Goal: Task Accomplishment & Management: Manage account settings

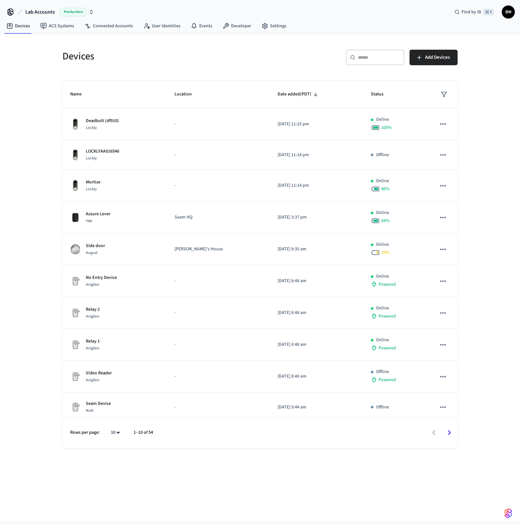
click at [43, 7] on button "Lab Accounts Production" at bounding box center [59, 12] width 72 height 14
type input "******"
click at [45, 42] on span "StayFlexi Production" at bounding box center [28, 41] width 41 height 6
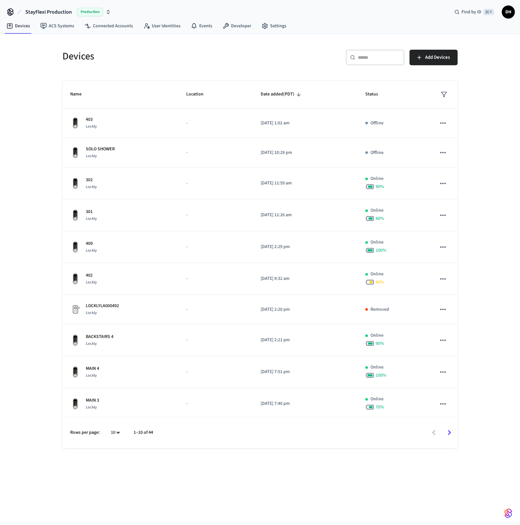
scroll to position [1, 0]
click at [388, 62] on div "​ ​" at bounding box center [375, 58] width 58 height 16
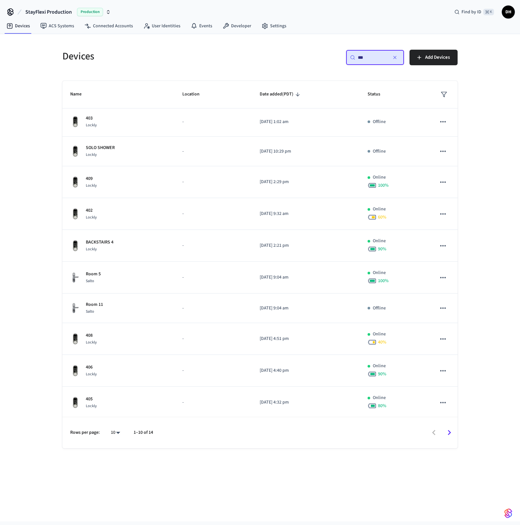
scroll to position [0, 0]
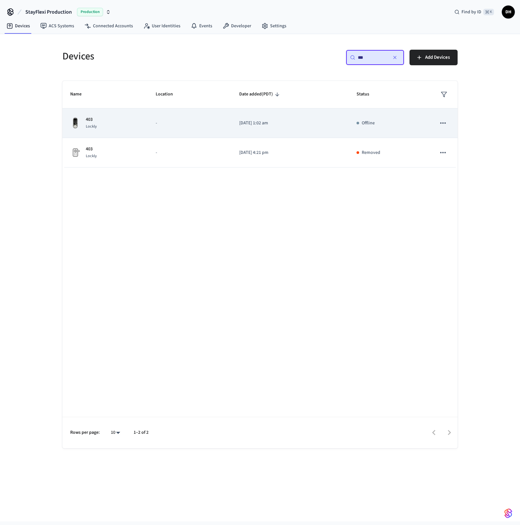
type input "***"
click at [84, 125] on div "403 Lockly" at bounding box center [105, 123] width 70 height 14
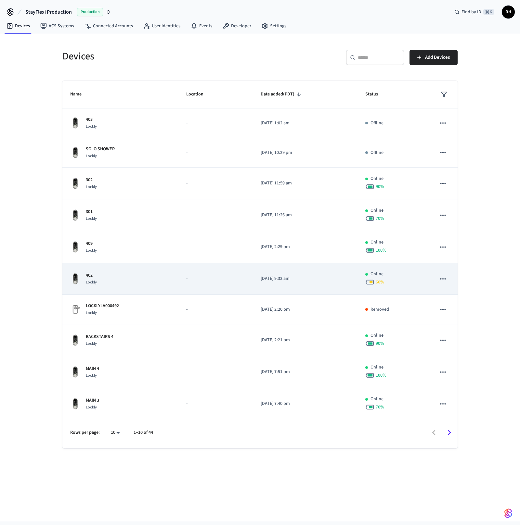
click at [167, 268] on td "402 Lockly" at bounding box center [120, 279] width 116 height 32
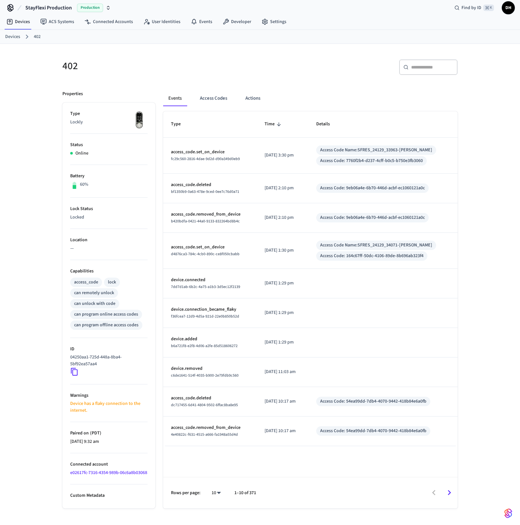
scroll to position [10, 0]
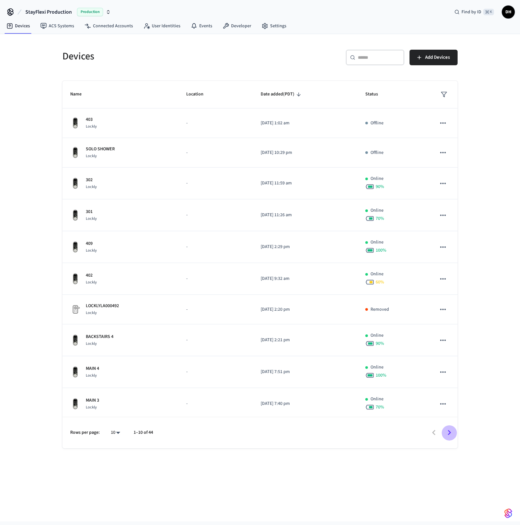
click at [451, 428] on icon "Go to next page" at bounding box center [449, 433] width 10 height 10
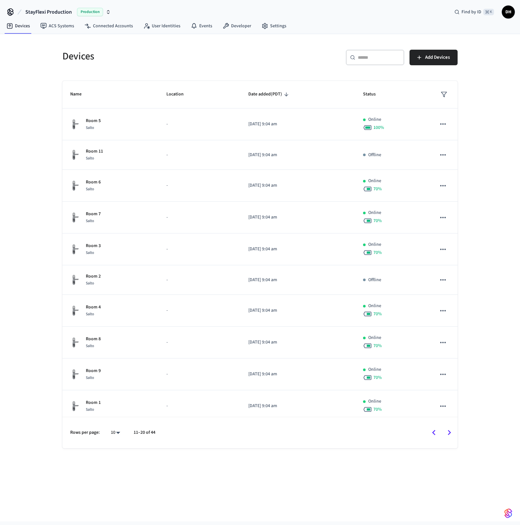
click at [450, 429] on icon "Go to next page" at bounding box center [449, 433] width 10 height 10
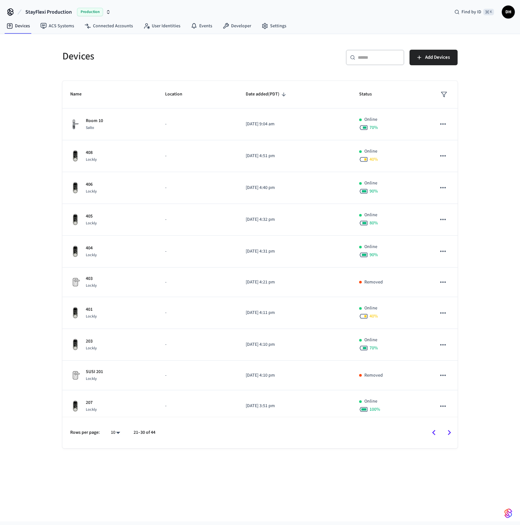
click at [79, 16] on button "StayFlexi Production Production" at bounding box center [67, 12] width 89 height 14
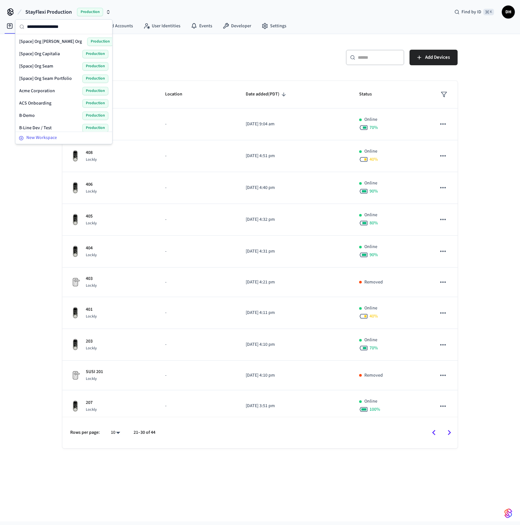
click at [65, 137] on div "New Workspace" at bounding box center [64, 138] width 90 height 7
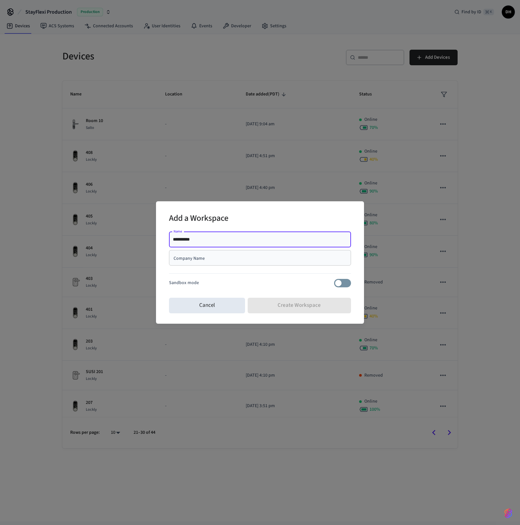
type input "**********"
click at [275, 275] on div at bounding box center [260, 275] width 182 height 8
click at [262, 264] on div "Company Name" at bounding box center [260, 258] width 182 height 16
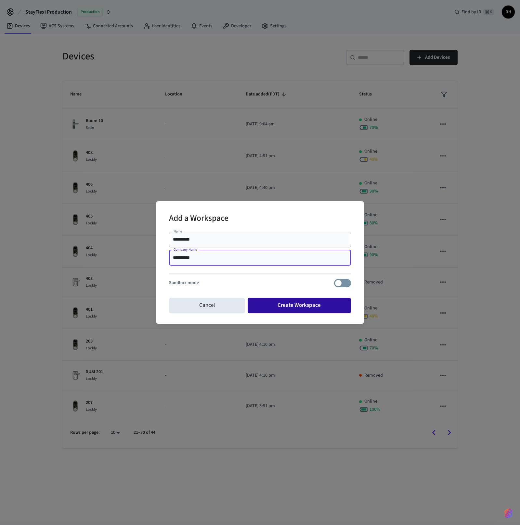
type input "**********"
click at [306, 300] on button "Create Workspace" at bounding box center [300, 306] width 104 height 16
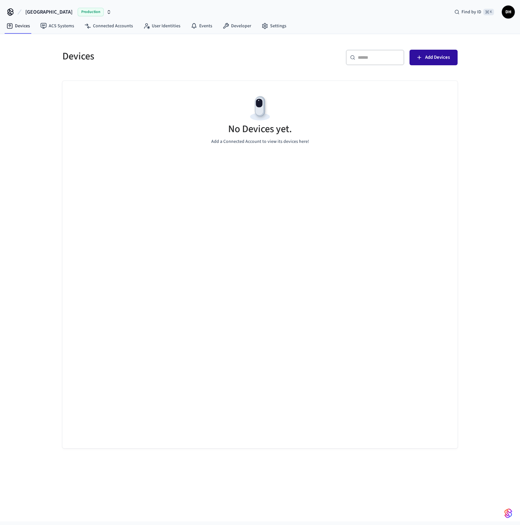
click at [430, 57] on span "Add Devices" at bounding box center [437, 57] width 25 height 8
click at [277, 31] on link "Settings" at bounding box center [273, 26] width 35 height 12
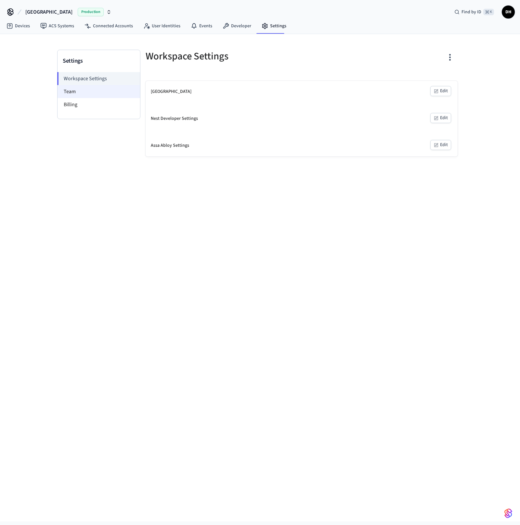
click at [74, 93] on li "Team" at bounding box center [99, 91] width 83 height 13
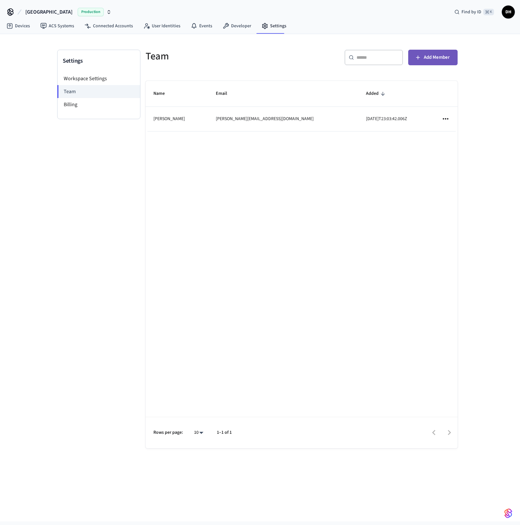
click at [447, 54] on span "Add Member" at bounding box center [437, 57] width 26 height 8
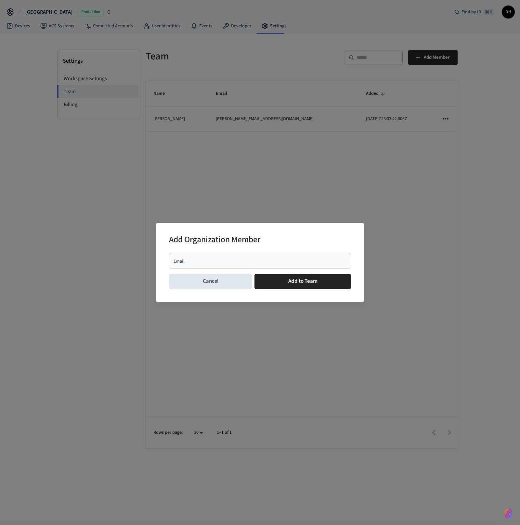
click at [301, 258] on input "Email" at bounding box center [260, 261] width 174 height 6
paste input "**********"
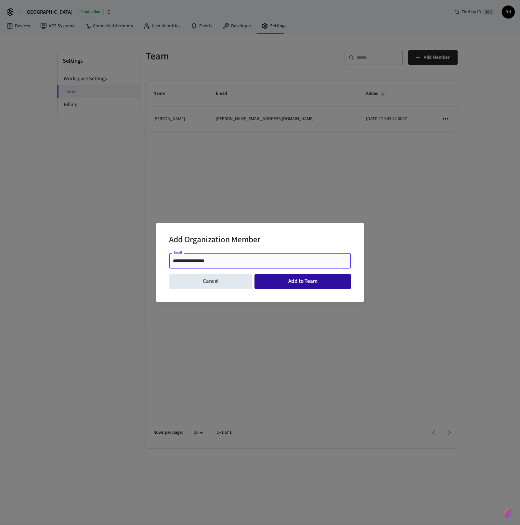
type input "**********"
click at [309, 285] on button "Add to Team" at bounding box center [302, 282] width 96 height 16
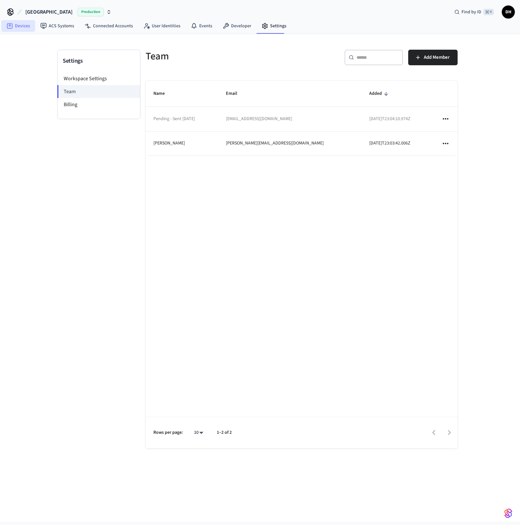
click at [23, 25] on link "Devices" at bounding box center [18, 26] width 34 height 12
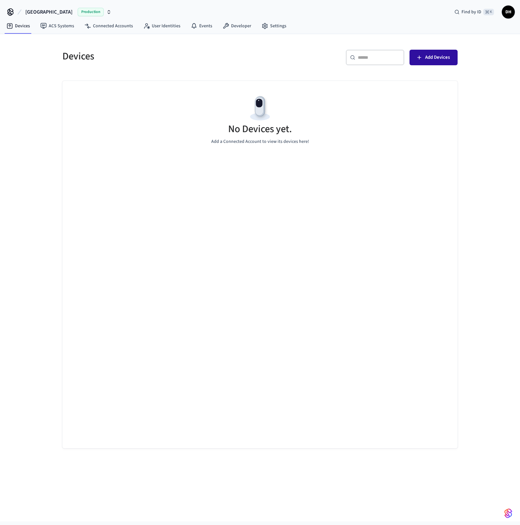
click at [422, 52] on button "Add Devices" at bounding box center [433, 58] width 48 height 16
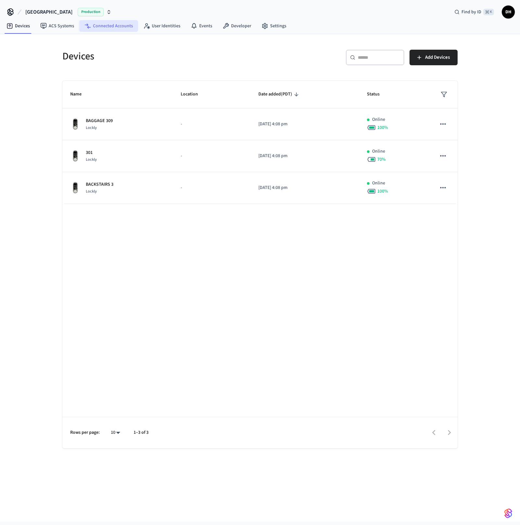
click at [104, 27] on link "Connected Accounts" at bounding box center [108, 26] width 59 height 12
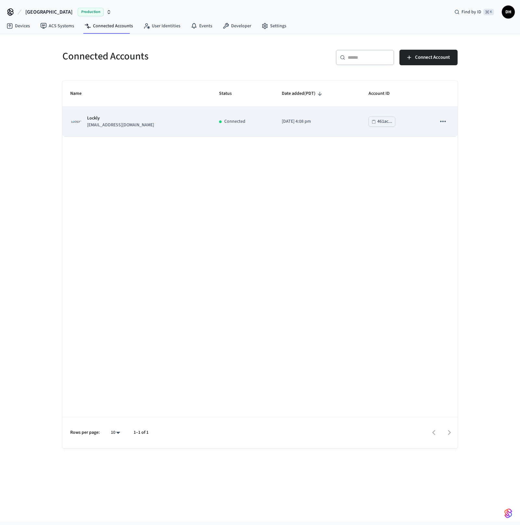
click at [132, 115] on div "Lockly simon@covahotel.com" at bounding box center [136, 122] width 133 height 14
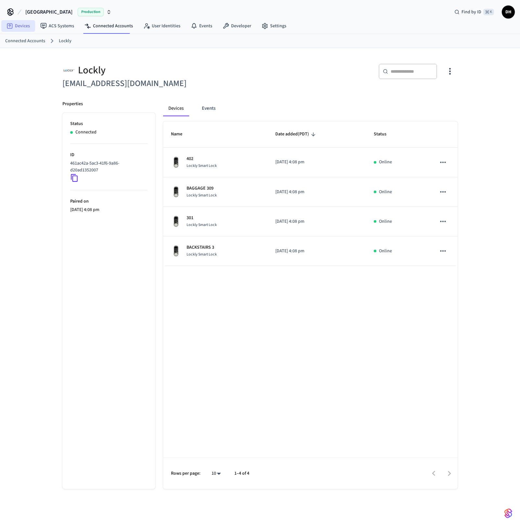
click at [19, 26] on link "Devices" at bounding box center [18, 26] width 34 height 12
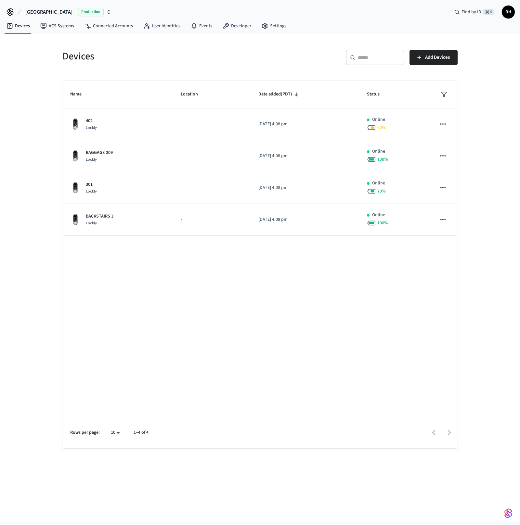
click at [195, 72] on div "Devices ​ ​ Add Devices Name Location Date added (PDT) Status 402 Lockly - 2025…" at bounding box center [259, 245] width 405 height 407
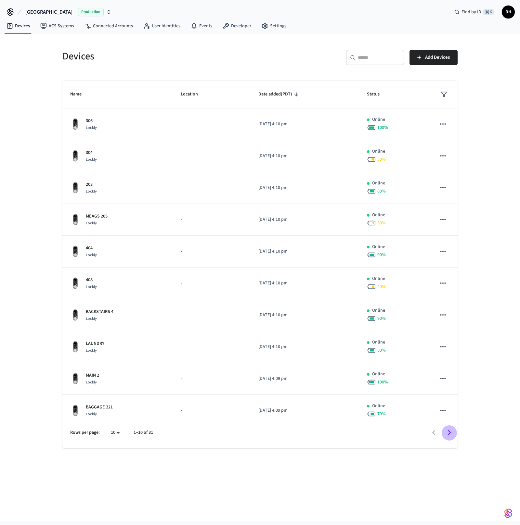
click at [449, 433] on icon "Go to next page" at bounding box center [449, 433] width 3 height 5
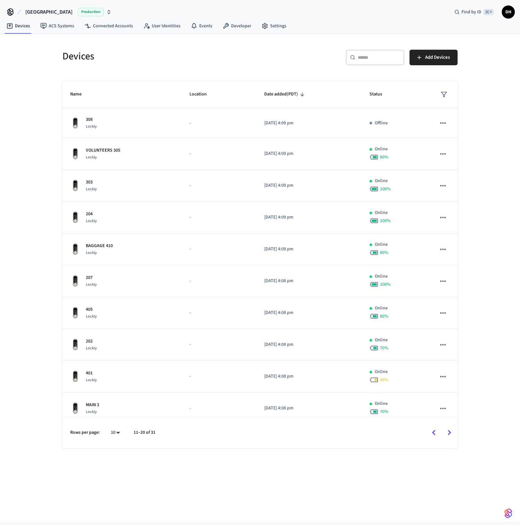
click at [449, 433] on icon "Go to next page" at bounding box center [449, 433] width 3 height 5
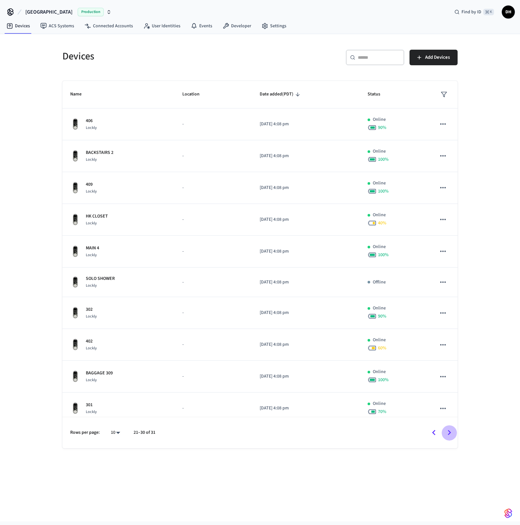
click at [449, 433] on icon "Go to next page" at bounding box center [449, 433] width 3 height 5
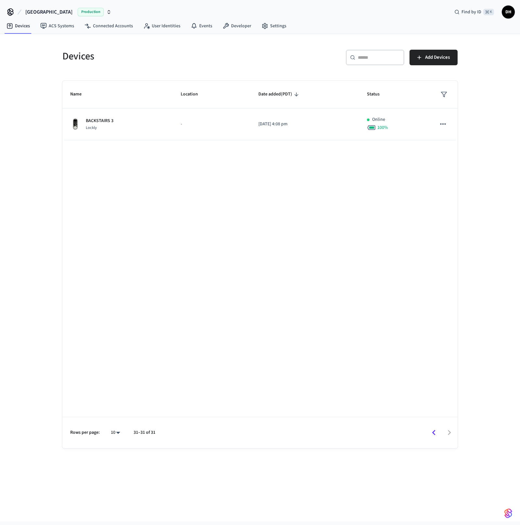
click at [435, 434] on icon "Go to previous page" at bounding box center [434, 433] width 10 height 10
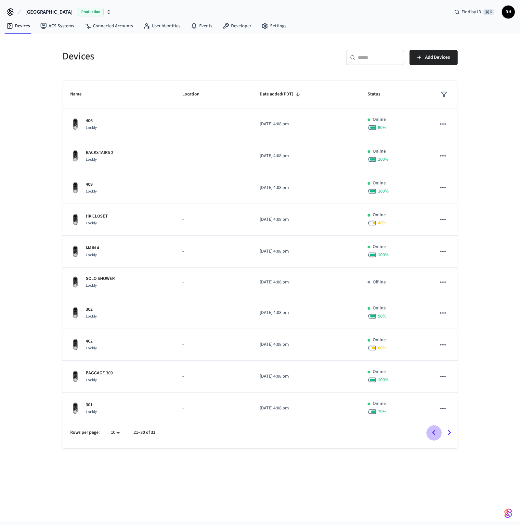
click at [435, 434] on icon "Go to previous page" at bounding box center [434, 433] width 10 height 10
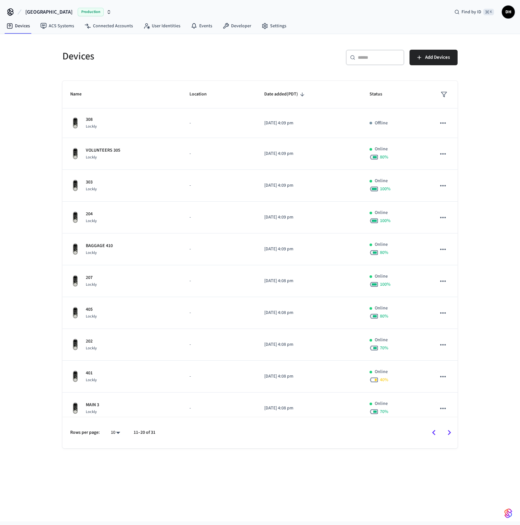
click at [435, 434] on icon "Go to previous page" at bounding box center [434, 433] width 10 height 10
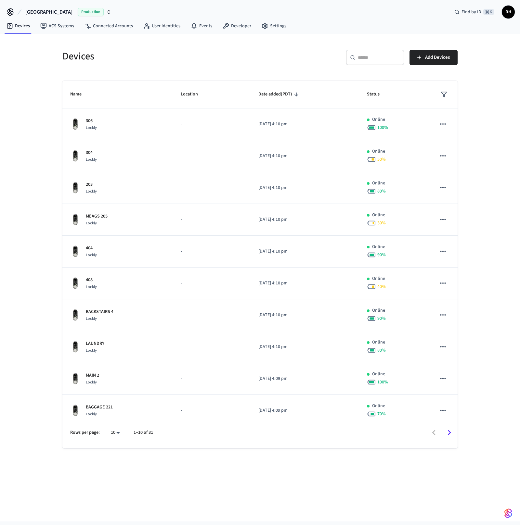
click at [435, 434] on div at bounding box center [308, 432] width 297 height 15
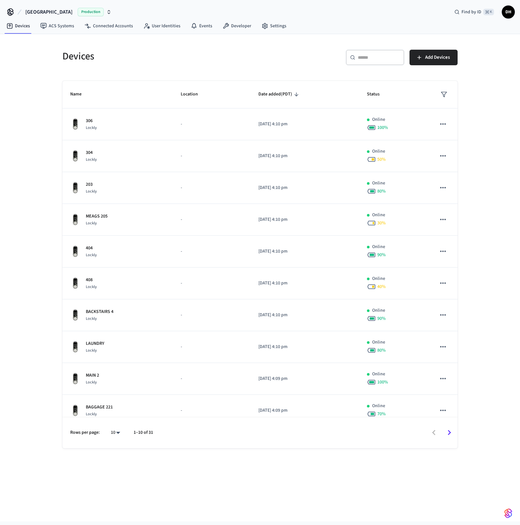
click at [467, 119] on div "Devices ​ ​ Add Devices Name Location Date added (PDT) Status 306 Lockly - 2025…" at bounding box center [260, 241] width 416 height 415
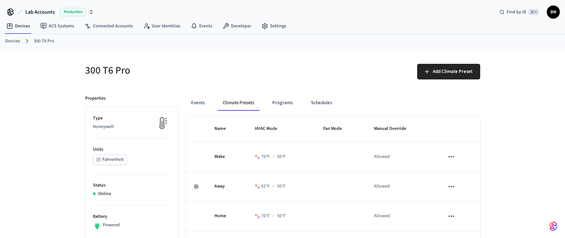
scroll to position [84, 0]
